Goal: Transaction & Acquisition: Obtain resource

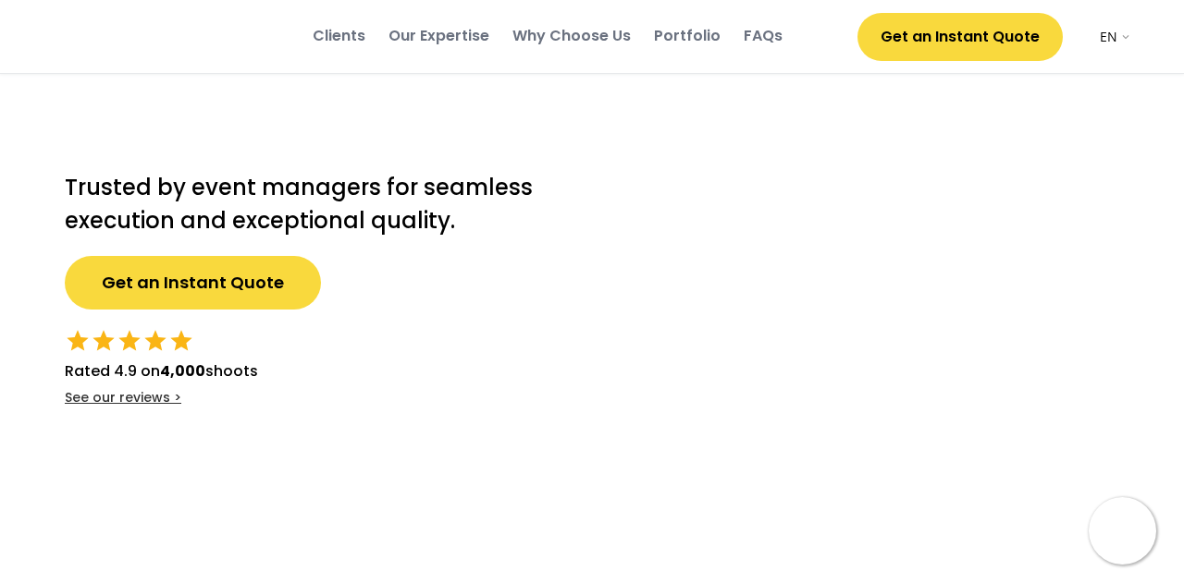
select select ""en""
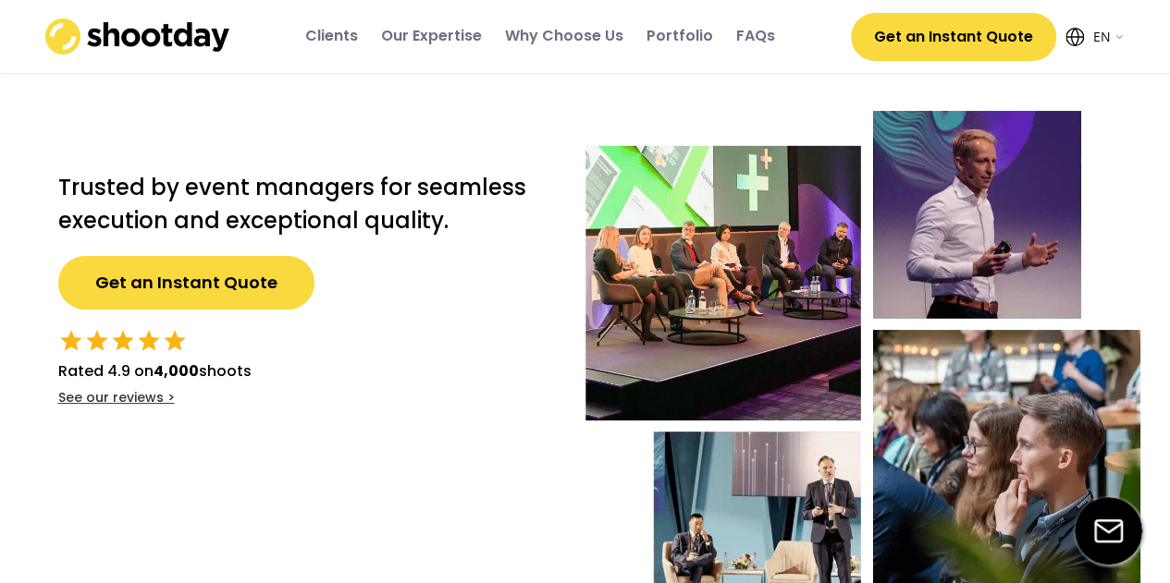
click at [260, 273] on button "Get an Instant Quote" at bounding box center [186, 283] width 256 height 54
